Goal: Information Seeking & Learning: Learn about a topic

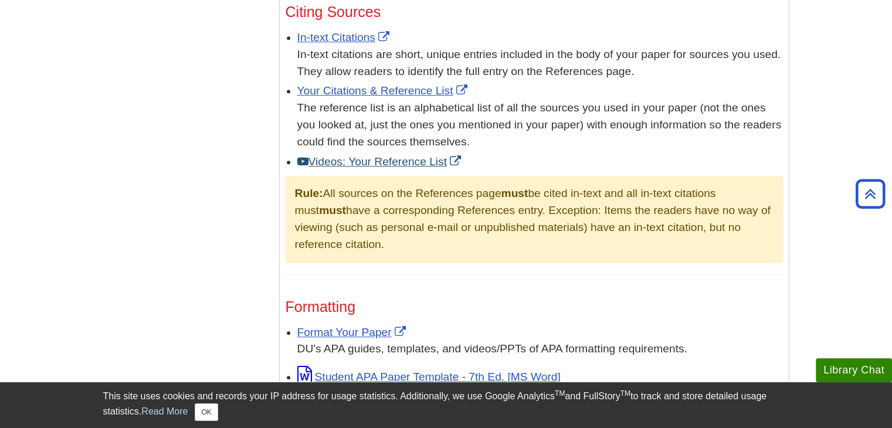
scroll to position [821, 0]
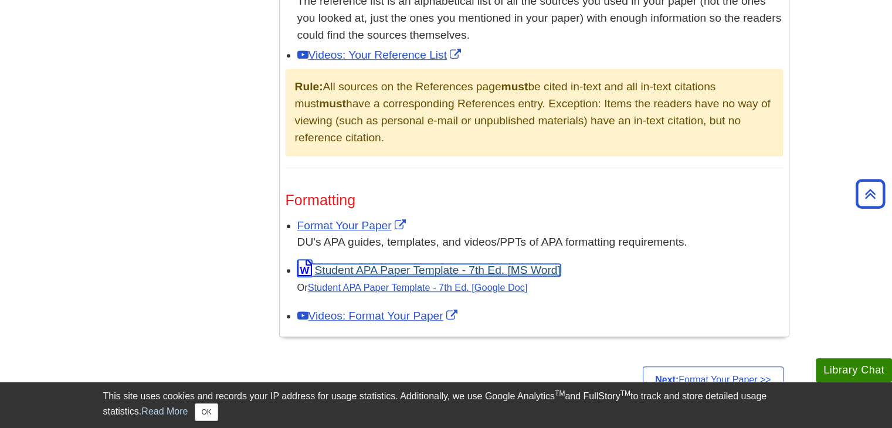
click at [418, 270] on link "Student APA Paper Template - 7th Ed. [MS Word]" at bounding box center [428, 270] width 263 height 12
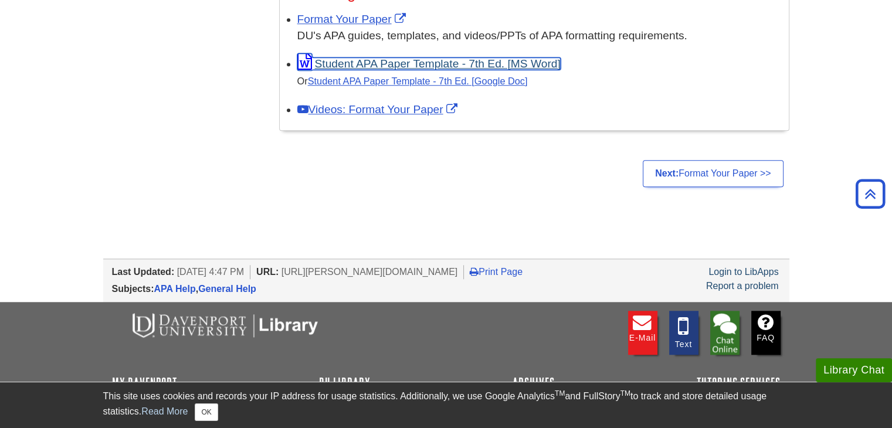
scroll to position [1107, 0]
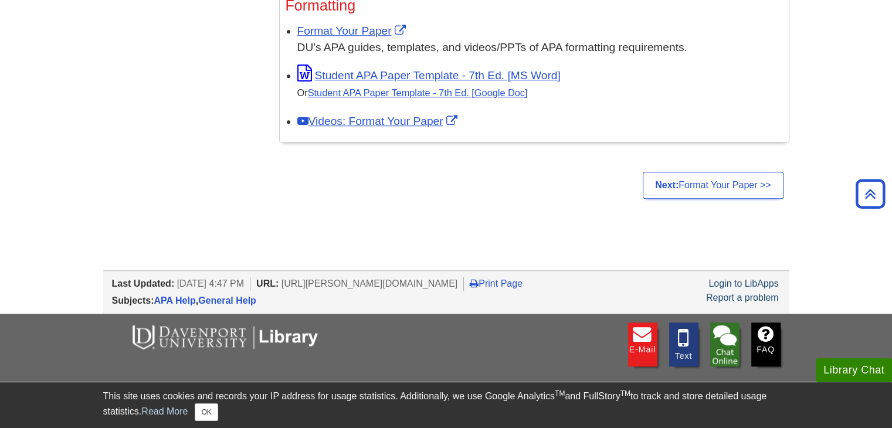
scroll to position [990, 0]
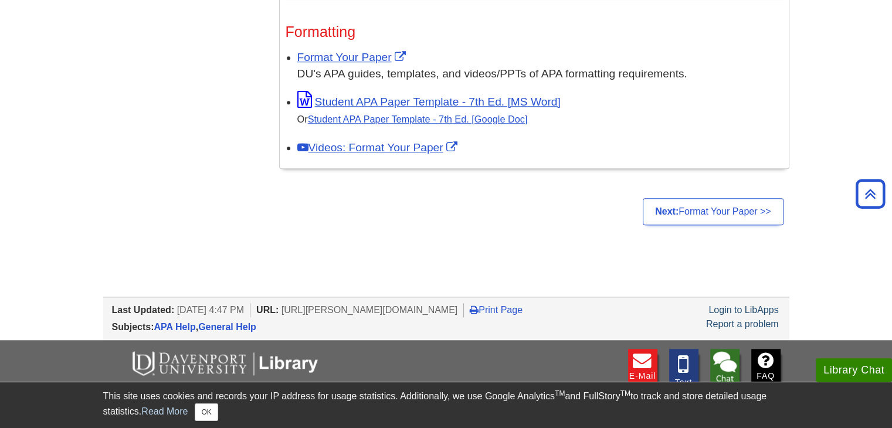
click at [523, 29] on h3 "Formatting" at bounding box center [535, 31] width 498 height 17
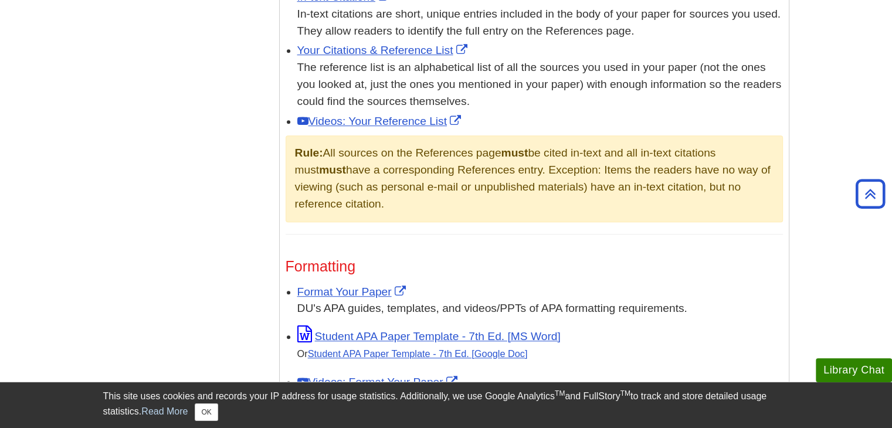
scroll to position [520, 0]
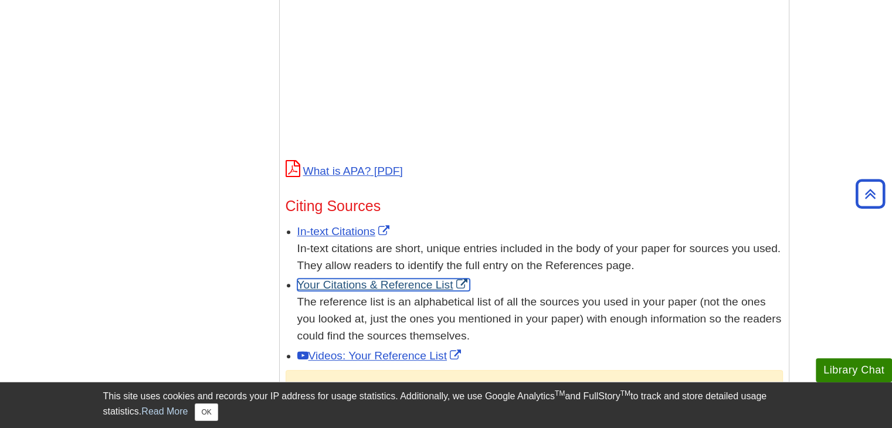
click at [358, 289] on link "Your Citations & Reference List" at bounding box center [383, 285] width 173 height 12
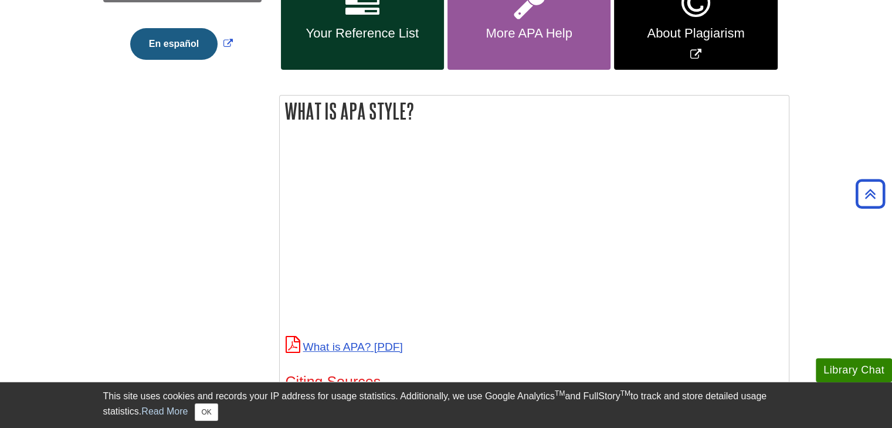
scroll to position [110, 0]
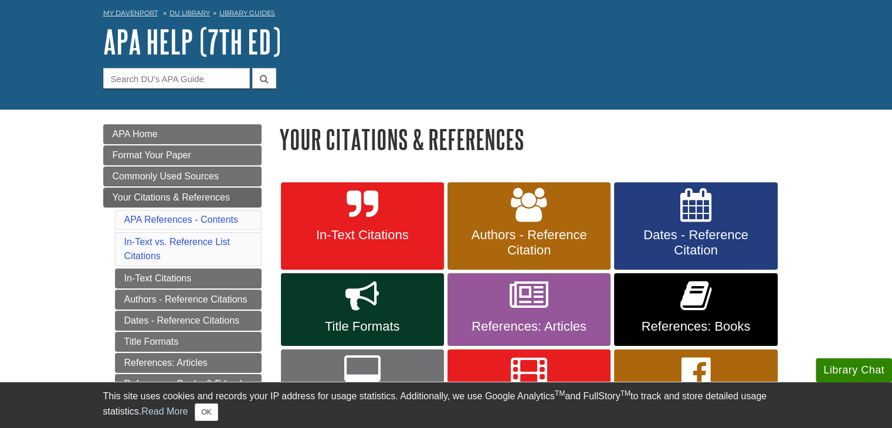
scroll to position [176, 0]
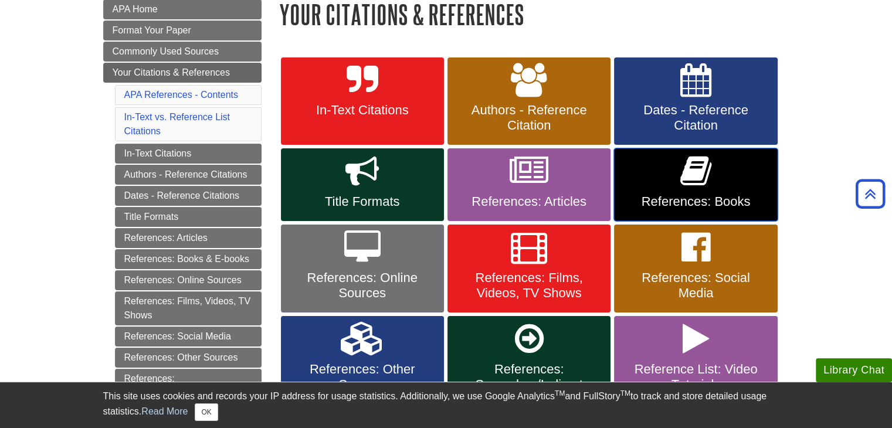
click at [701, 195] on span "References: Books" at bounding box center [696, 201] width 146 height 15
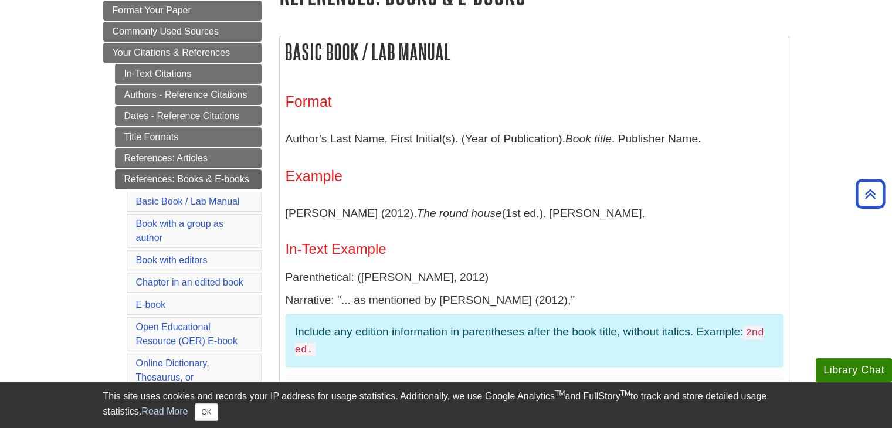
scroll to position [176, 0]
